Goal: Transaction & Acquisition: Obtain resource

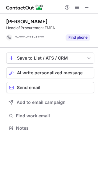
scroll to position [124, 98]
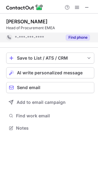
click at [74, 36] on button "Find phone" at bounding box center [78, 37] width 24 height 6
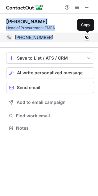
drag, startPoint x: 6, startPoint y: 20, endPoint x: 50, endPoint y: 40, distance: 48.6
click at [50, 40] on div "Marco Coelho Head of Procurement EMEA +491739975090 Copy" at bounding box center [50, 30] width 88 height 24
copy div "Marco Coelho Head of Procurement EMEA +491739975090"
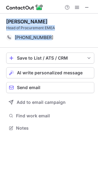
click at [25, 14] on div "Marco Coelho Head of Procurement EMEA +491739975090 Copy" at bounding box center [50, 31] width 88 height 34
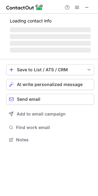
scroll to position [3, 3]
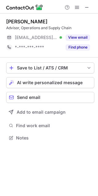
scroll to position [3, 3]
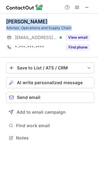
drag, startPoint x: 3, startPoint y: 20, endPoint x: 74, endPoint y: 30, distance: 71.5
click at [74, 30] on div "Corey Graven Advisor, Operations and Supply Chain ***@att.net Verified View ema…" at bounding box center [49, 81] width 98 height 134
copy div "Corey Graven Advisor, Operations and Supply Chain"
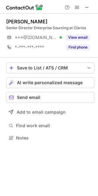
scroll to position [3, 3]
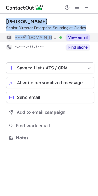
drag, startPoint x: 3, startPoint y: 23, endPoint x: 51, endPoint y: 40, distance: 50.3
click at [51, 40] on div "Matt Hoerig Senior Director Enterprise Sourcing at Clarios ***@yahoo.com Verifi…" at bounding box center [49, 81] width 98 height 134
copy div "Matt Hoerig Senior Director Enterprise Sourcing at Clarios ***@yahoo.com"
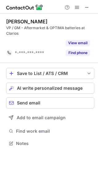
scroll to position [129, 98]
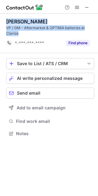
drag, startPoint x: 6, startPoint y: 20, endPoint x: 21, endPoint y: 33, distance: 20.1
click at [21, 33] on div "Chris Cotton VP / GM - Aftermarket & OPTIMA batteries at Clarios *-***-***-****…" at bounding box center [49, 78] width 98 height 129
copy div "Chris Cotton VP / GM - Aftermarket & OPTIMA batteries at Clarios"
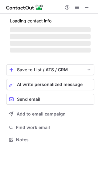
scroll to position [3, 3]
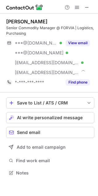
scroll to position [169, 98]
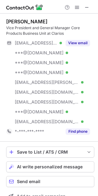
scroll to position [218, 93]
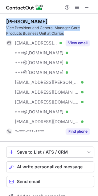
drag, startPoint x: 5, startPoint y: 22, endPoint x: 66, endPoint y: 34, distance: 63.0
click at [66, 34] on div "Jason Roberts Vice President and General Manager Core Products Business Unit at…" at bounding box center [49, 123] width 98 height 218
copy div "Jason Roberts Vice President and General Manager Core Products Business Unit at…"
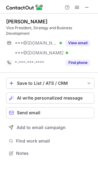
scroll to position [149, 98]
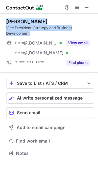
drag, startPoint x: 6, startPoint y: 23, endPoint x: 31, endPoint y: 34, distance: 27.5
click at [31, 34] on div "Garth Cole Vice President, Strategy and Business Development" at bounding box center [50, 27] width 88 height 18
copy div "Garth Cole Vice President, Strategy and Business Development"
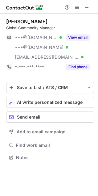
scroll to position [153, 98]
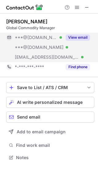
click at [73, 38] on button "View email" at bounding box center [78, 37] width 24 height 6
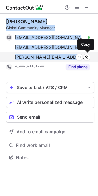
drag, startPoint x: 5, startPoint y: 22, endPoint x: 80, endPoint y: 60, distance: 84.3
click at [80, 60] on div "[PERSON_NAME] Global Commodity Manager [EMAIL_ADDRESS][DOMAIN_NAME] Verified Se…" at bounding box center [49, 90] width 98 height 153
copy div "[PERSON_NAME] Global Commodity Manager [EMAIL_ADDRESS][DOMAIN_NAME] Verified Se…"
